Goal: Task Accomplishment & Management: Manage account settings

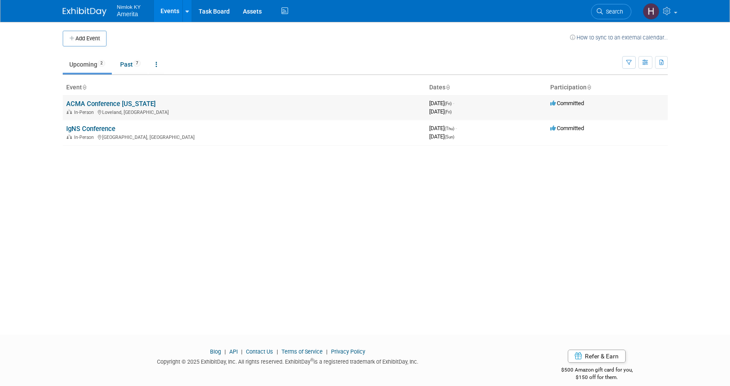
click at [111, 101] on link "ACMA Conference [US_STATE]" at bounding box center [110, 104] width 89 height 8
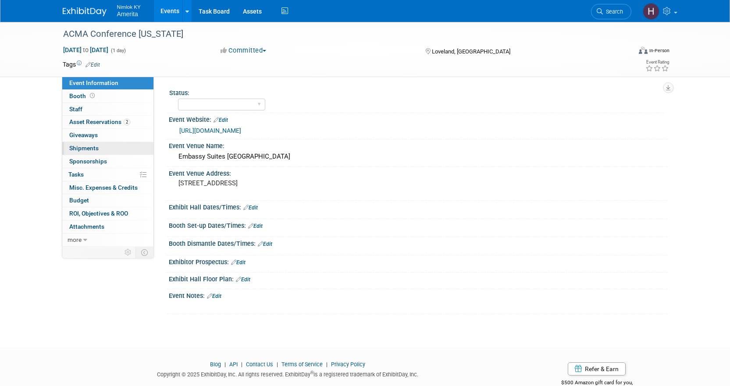
click at [89, 149] on span "Shipments 0" at bounding box center [83, 148] width 29 height 7
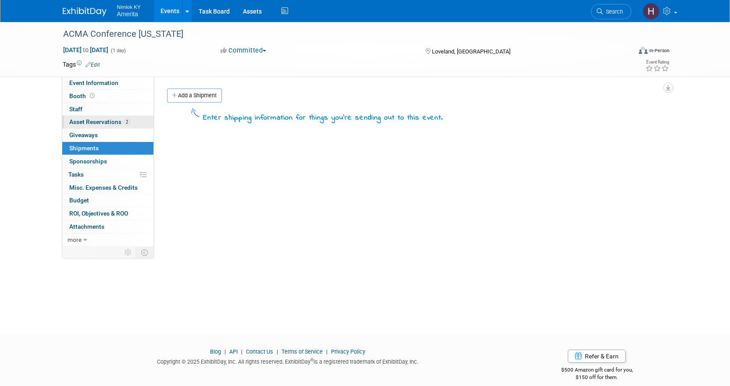
click at [86, 122] on span "Asset Reservations 2" at bounding box center [99, 121] width 61 height 7
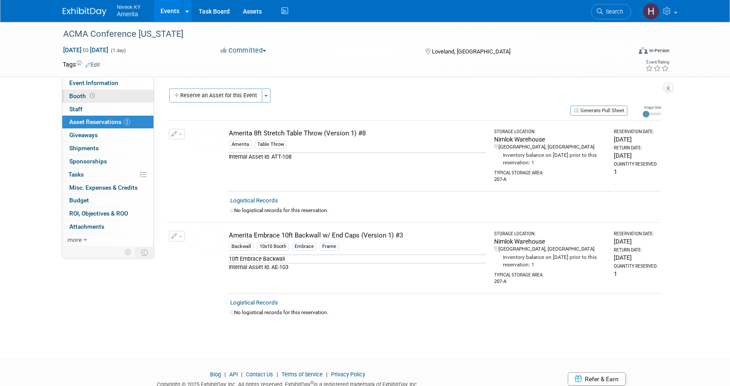
click at [75, 100] on link "Booth" at bounding box center [107, 96] width 91 height 13
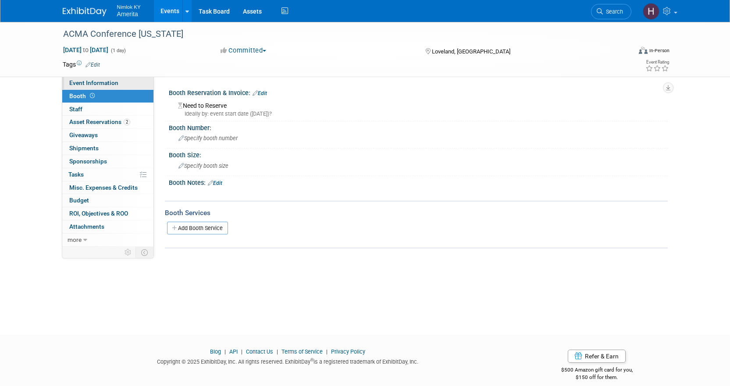
click at [109, 86] on span "Event Information" at bounding box center [93, 82] width 49 height 7
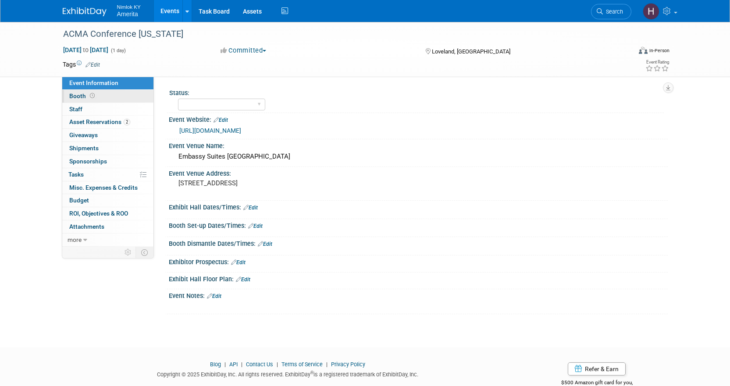
click at [113, 98] on link "Booth" at bounding box center [107, 96] width 91 height 13
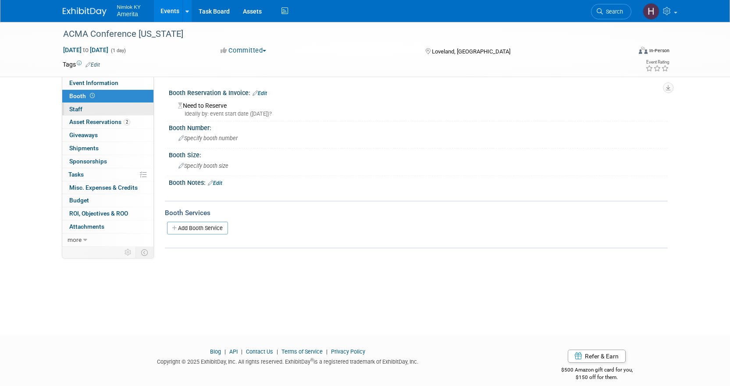
click at [114, 107] on link "0 Staff 0" at bounding box center [107, 109] width 91 height 13
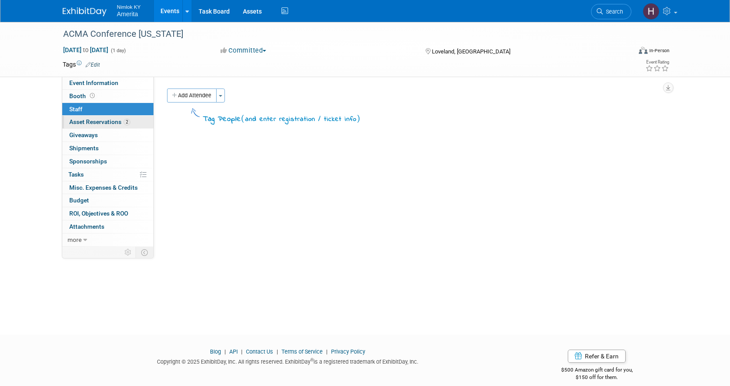
click at [113, 122] on span "Asset Reservations 2" at bounding box center [99, 121] width 61 height 7
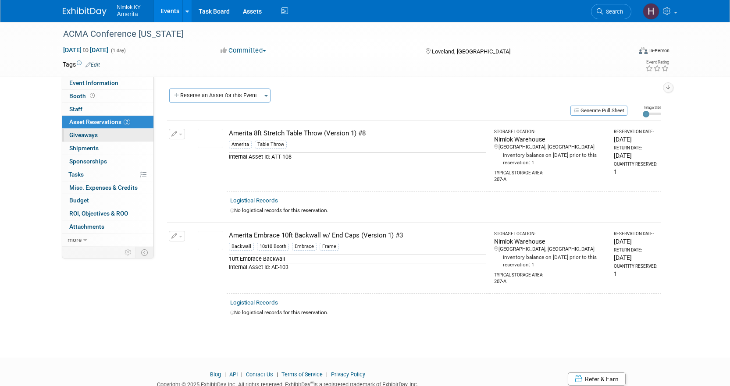
click at [97, 138] on span "Giveaways 0" at bounding box center [83, 135] width 29 height 7
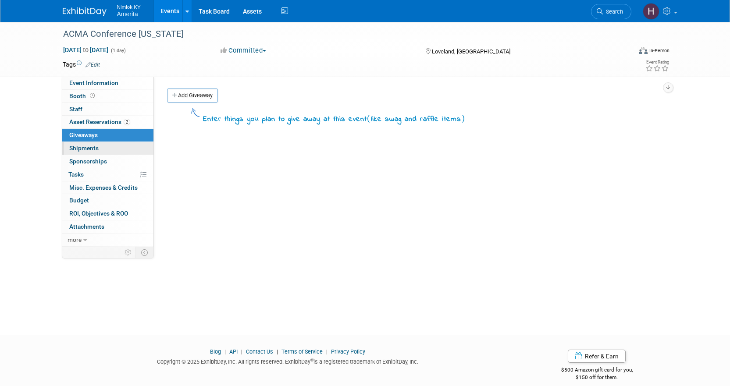
click at [96, 147] on span "Shipments 0" at bounding box center [83, 148] width 29 height 7
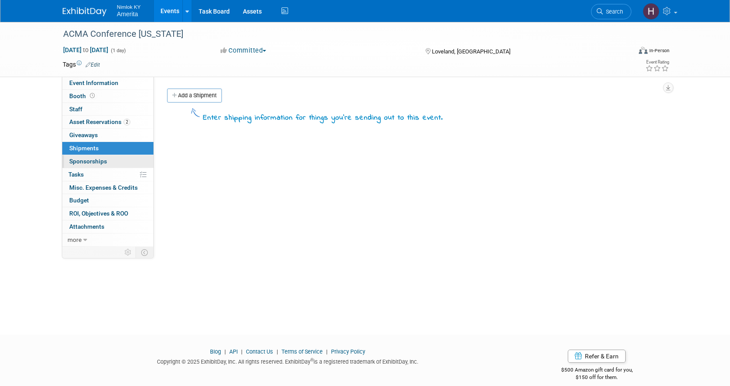
click at [96, 162] on span "Sponsorships 0" at bounding box center [88, 161] width 38 height 7
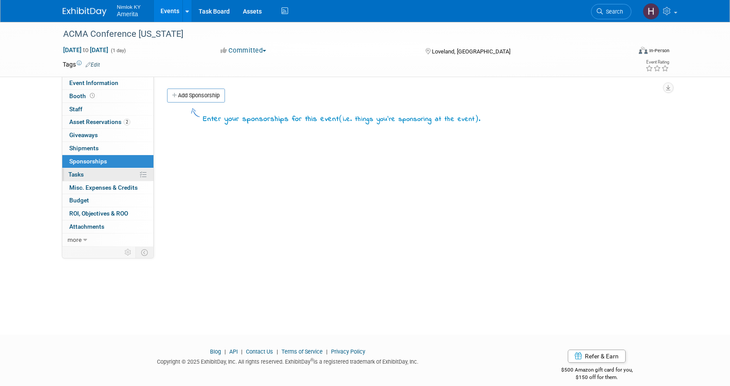
click at [93, 174] on link "0% Tasks 0%" at bounding box center [107, 174] width 91 height 13
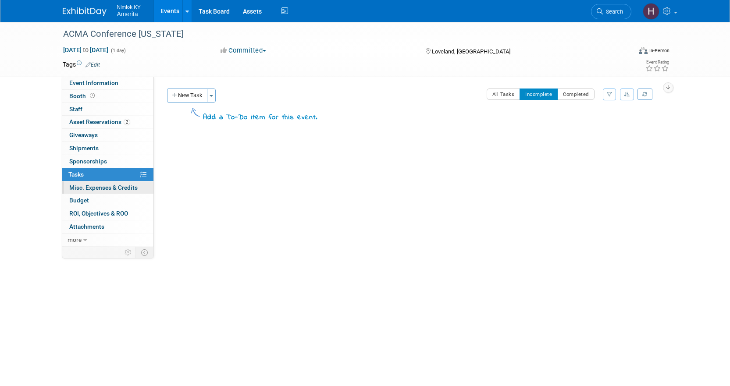
click at [95, 185] on span "Misc. Expenses & Credits 0" at bounding box center [103, 187] width 68 height 7
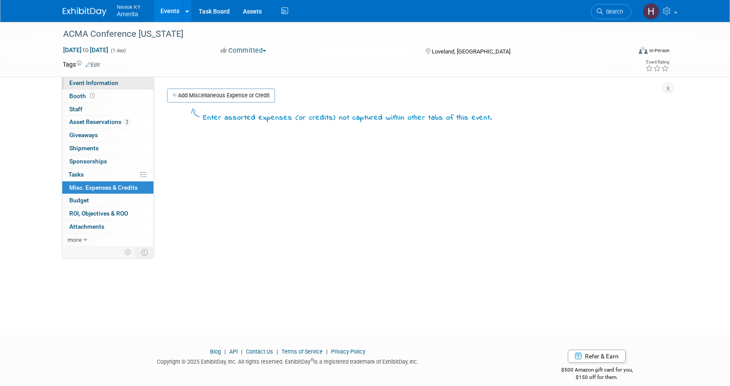
click at [105, 87] on link "Event Information" at bounding box center [107, 83] width 91 height 13
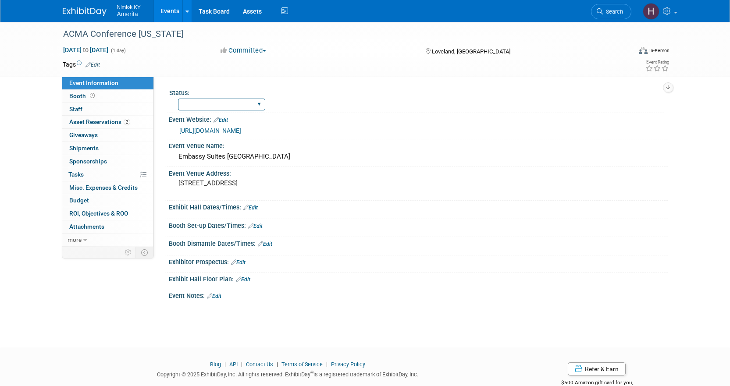
click at [226, 107] on select "Complete Preparing Shipment Shipping to Rep/AdvWH Waiting on RTN Shipment" at bounding box center [221, 105] width 87 height 12
click at [315, 118] on div "Event Website: Edit" at bounding box center [418, 118] width 499 height 11
click at [212, 296] on icon at bounding box center [209, 296] width 5 height 6
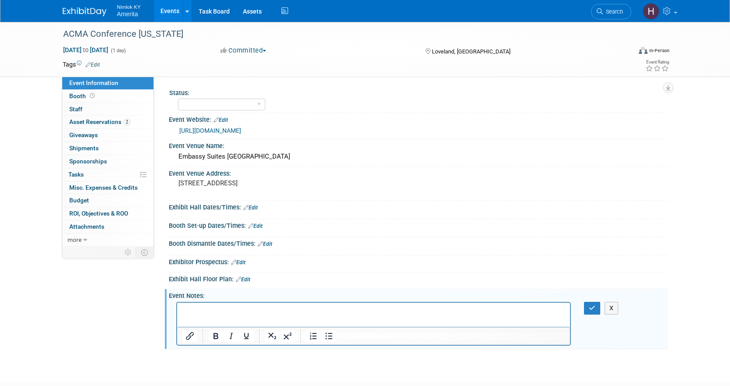
click at [190, 313] on p "Rich Text Area. Press ALT-0 for help." at bounding box center [373, 310] width 383 height 9
click at [599, 308] on button "button" at bounding box center [592, 308] width 16 height 13
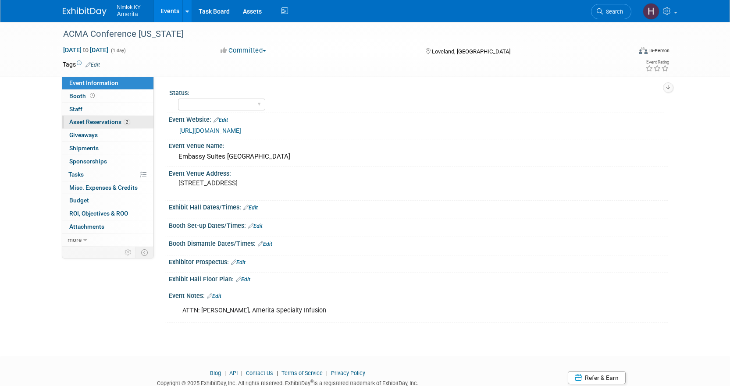
click at [100, 123] on span "Asset Reservations 2" at bounding box center [99, 121] width 61 height 7
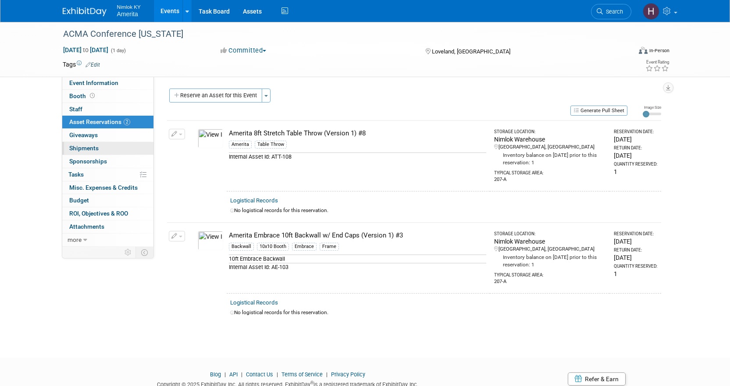
click at [91, 147] on span "Shipments 0" at bounding box center [83, 148] width 29 height 7
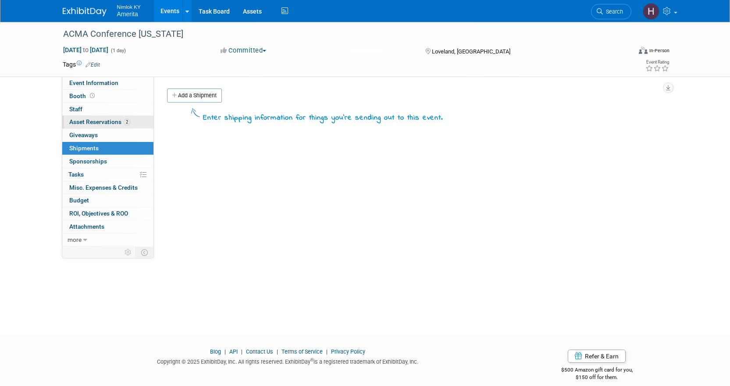
click at [96, 123] on span "Asset Reservations 2" at bounding box center [99, 121] width 61 height 7
